Goal: Transaction & Acquisition: Obtain resource

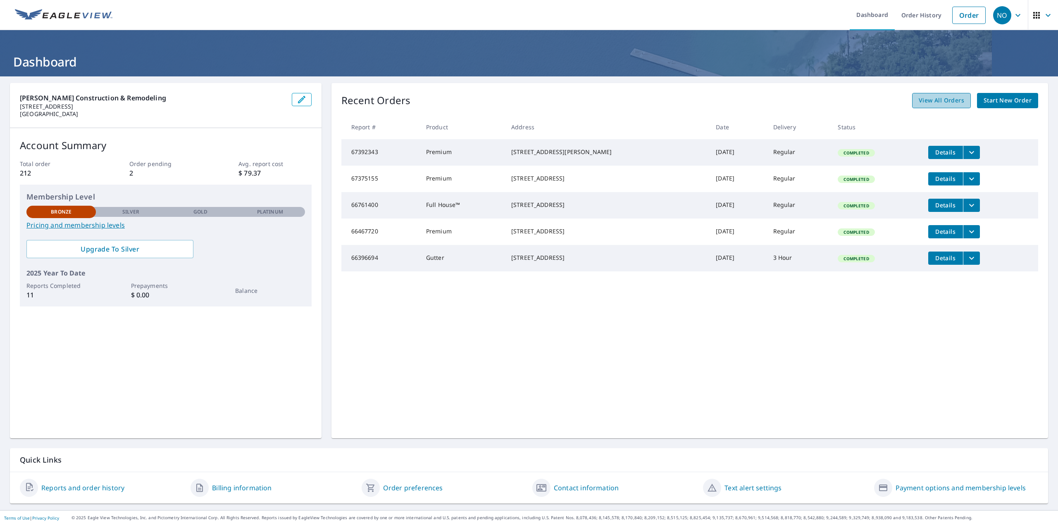
click at [947, 105] on span "View All Orders" at bounding box center [941, 101] width 45 height 10
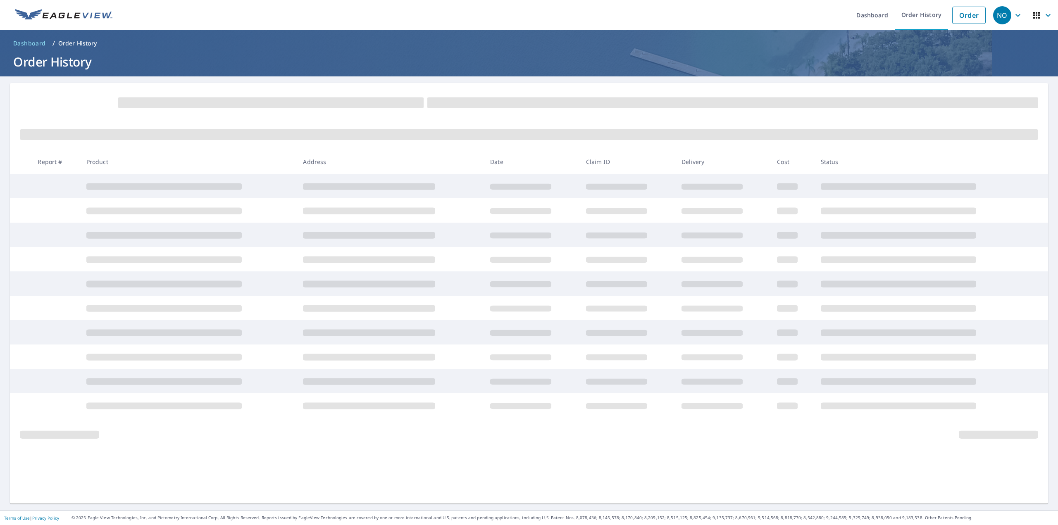
click at [74, 42] on p "Order History" at bounding box center [77, 43] width 39 height 8
click at [34, 40] on span "Dashboard" at bounding box center [29, 43] width 33 height 8
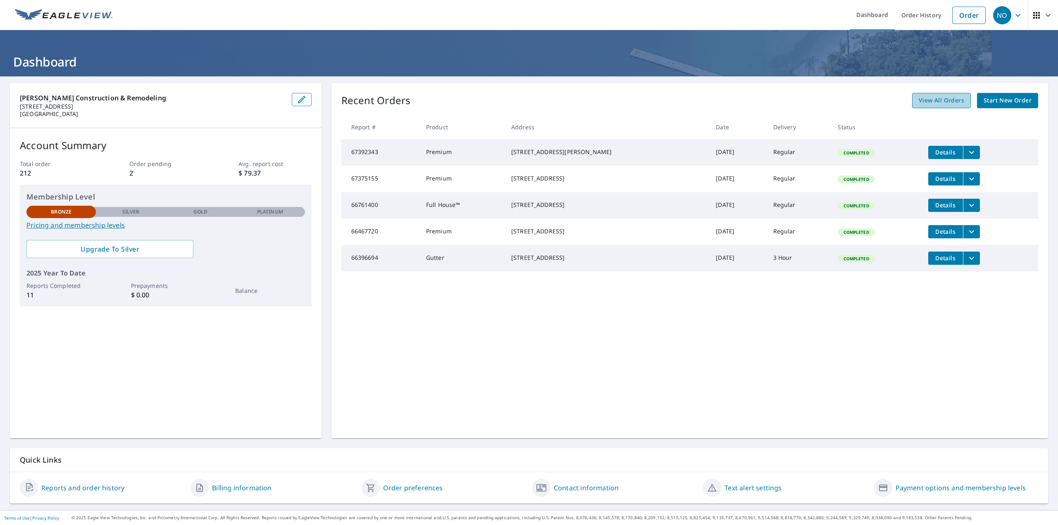
click at [956, 100] on span "View All Orders" at bounding box center [941, 101] width 45 height 10
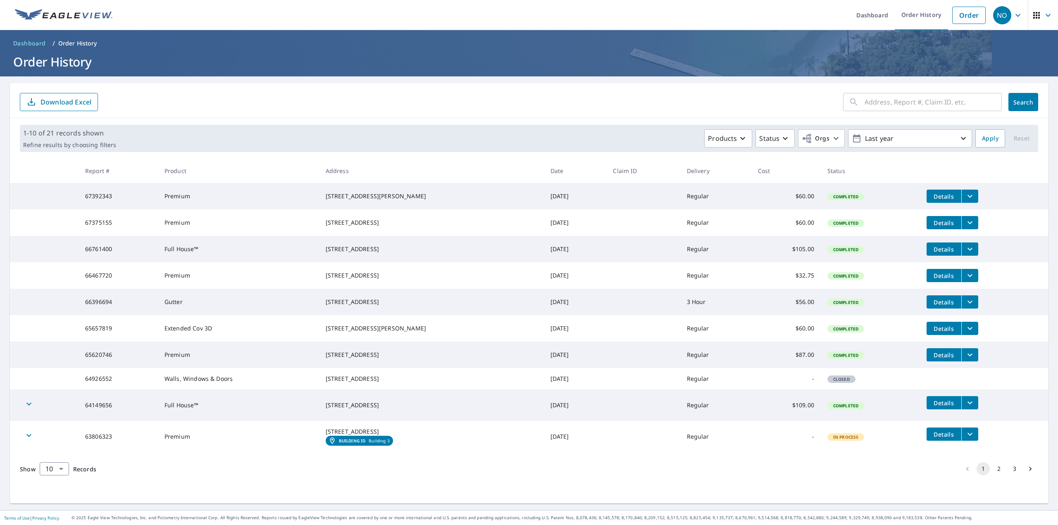
click at [965, 228] on icon "filesDropdownBtn-67375155" at bounding box center [970, 223] width 10 height 10
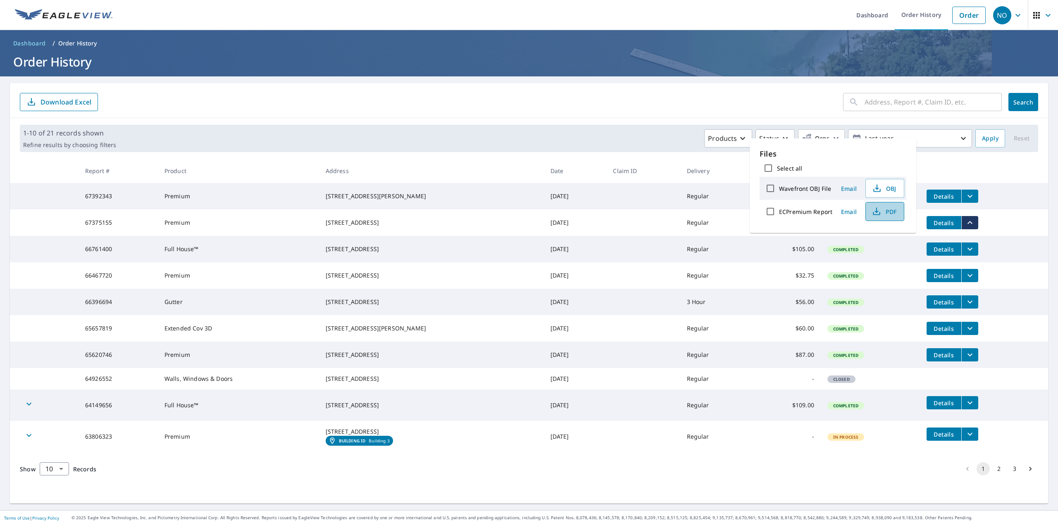
click at [887, 215] on span "PDF" at bounding box center [884, 212] width 26 height 10
